Goal: Task Accomplishment & Management: Use online tool/utility

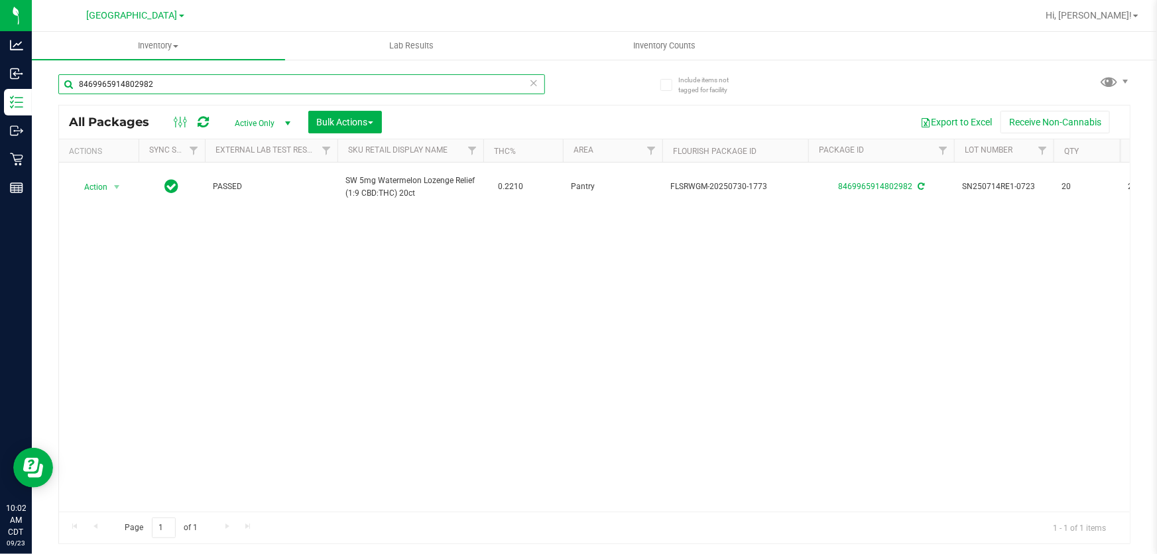
click at [177, 79] on input "8469965914802982" at bounding box center [301, 84] width 487 height 20
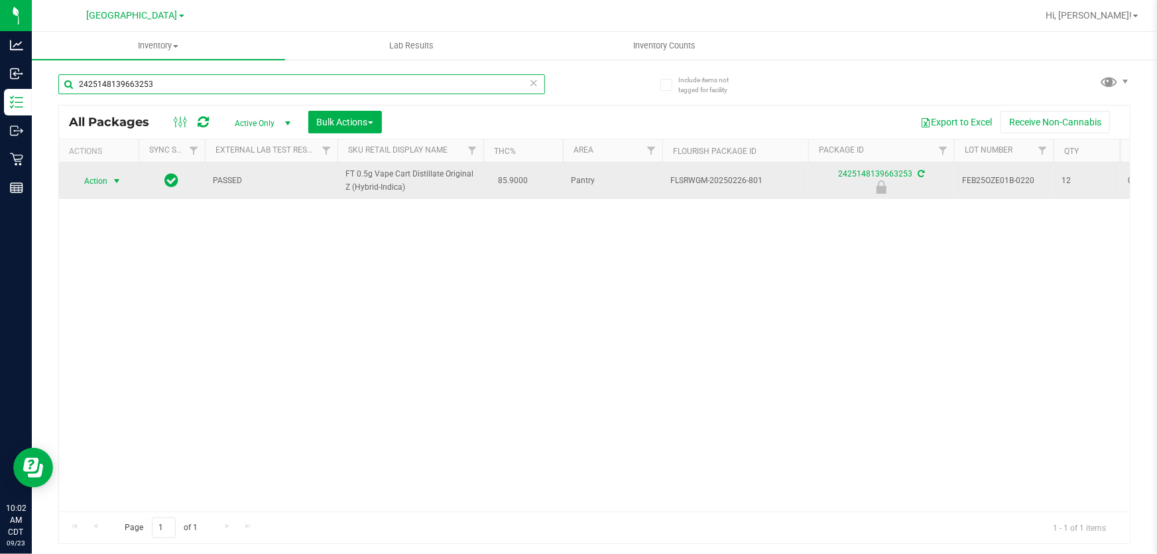
type input "2425148139663253"
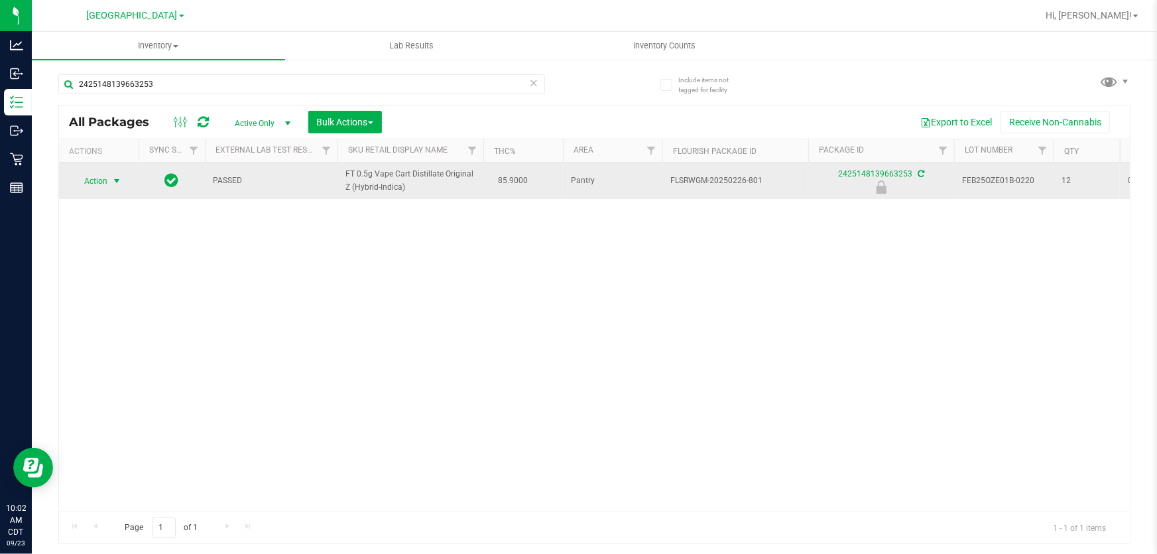
click at [113, 176] on span "select" at bounding box center [116, 181] width 11 height 11
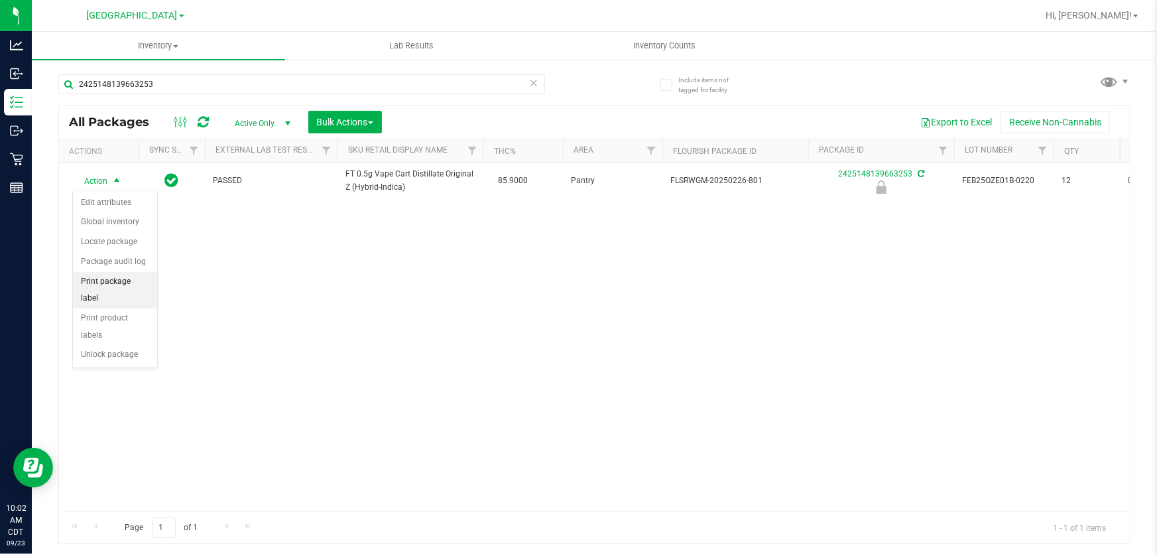
click at [119, 281] on li "Print package label" at bounding box center [115, 290] width 84 height 36
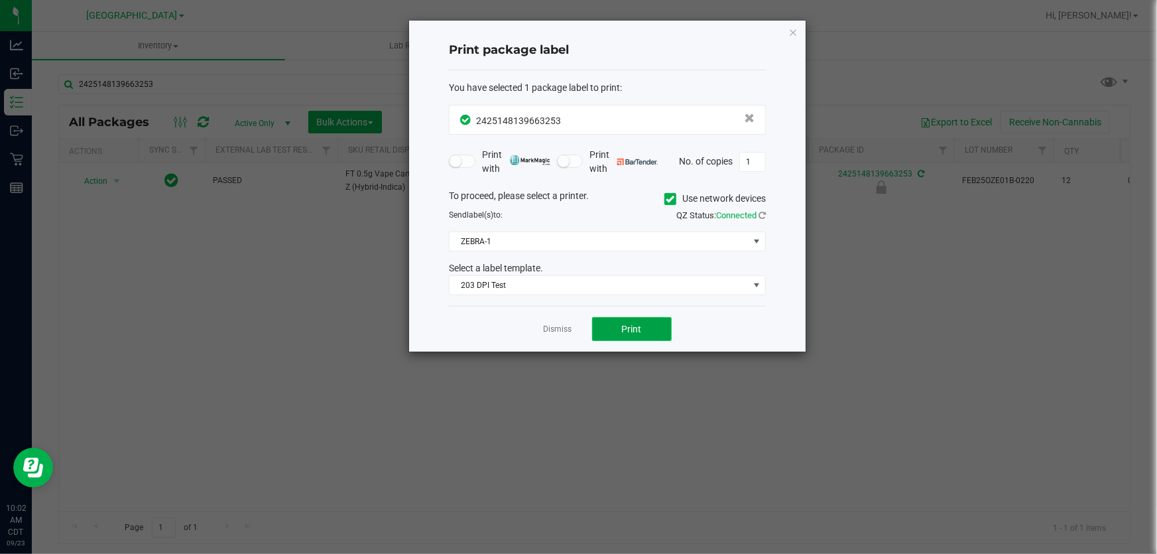
click at [609, 322] on button "Print" at bounding box center [632, 329] width 80 height 24
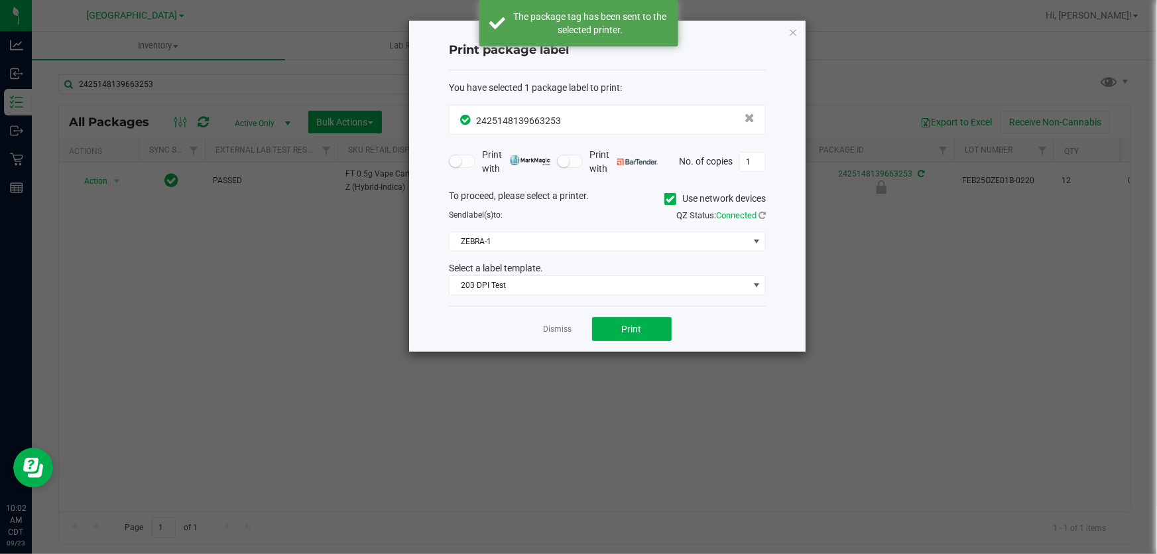
click at [556, 331] on link "Dismiss" at bounding box center [558, 329] width 29 height 11
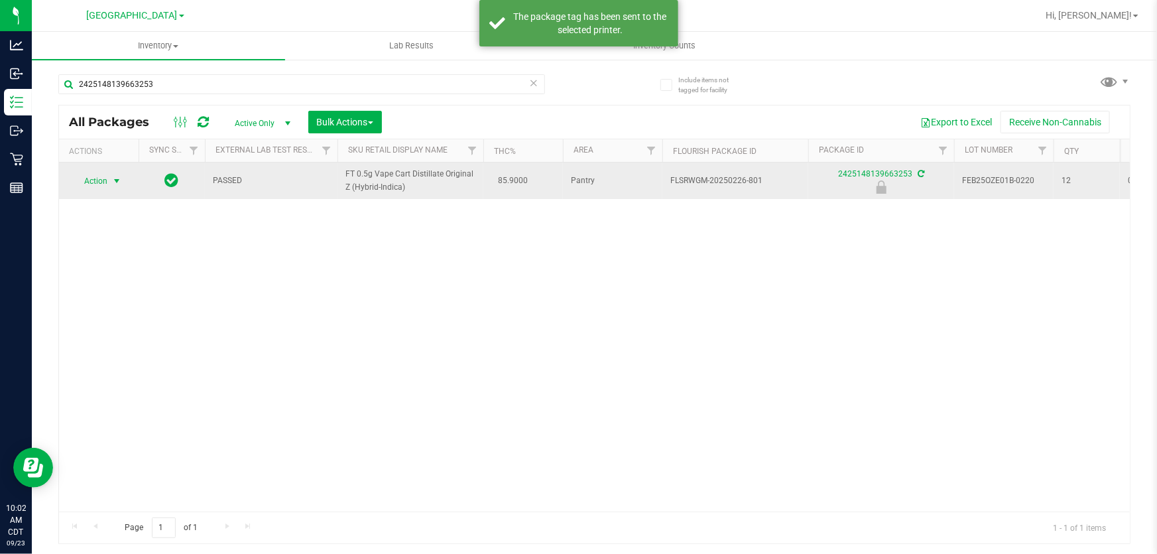
click at [103, 182] on span "Action" at bounding box center [90, 181] width 36 height 19
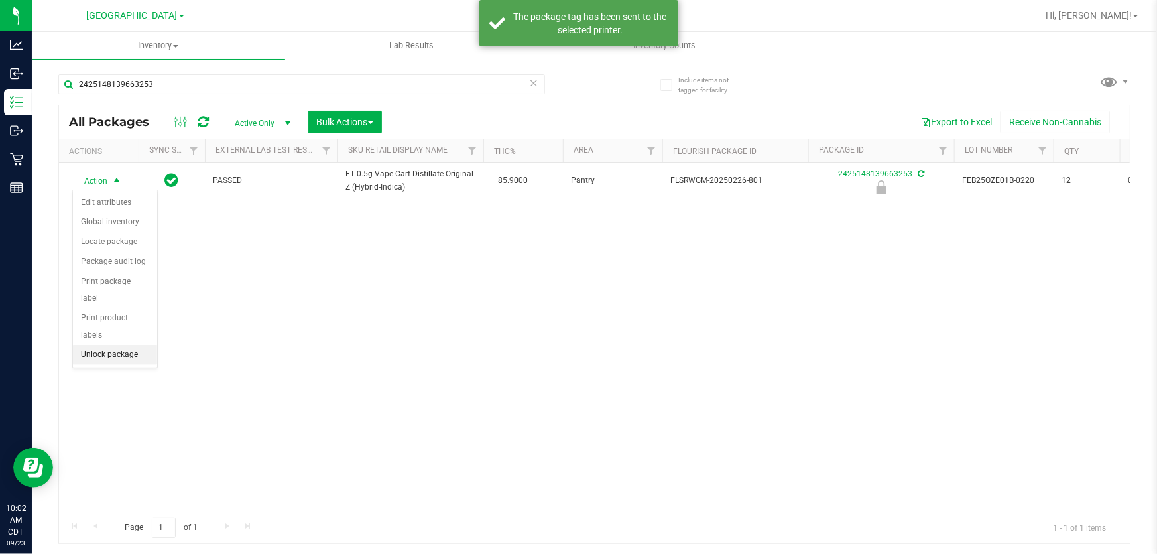
click at [103, 345] on li "Unlock package" at bounding box center [115, 355] width 84 height 20
